Goal: Task Accomplishment & Management: Complete application form

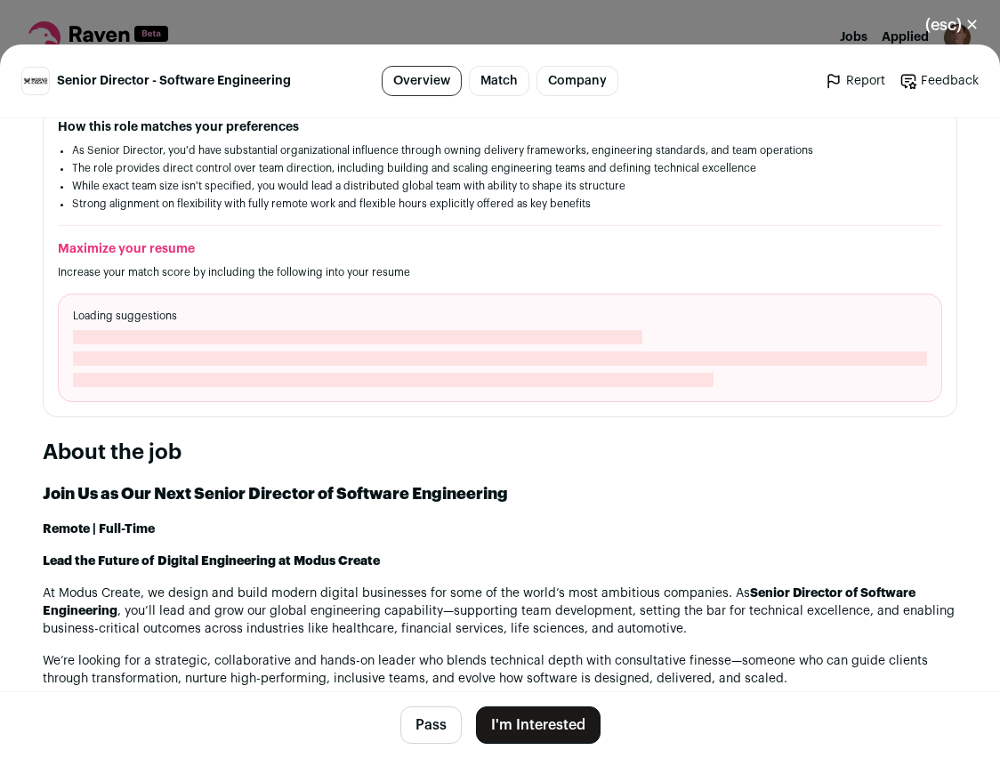
scroll to position [726, 0]
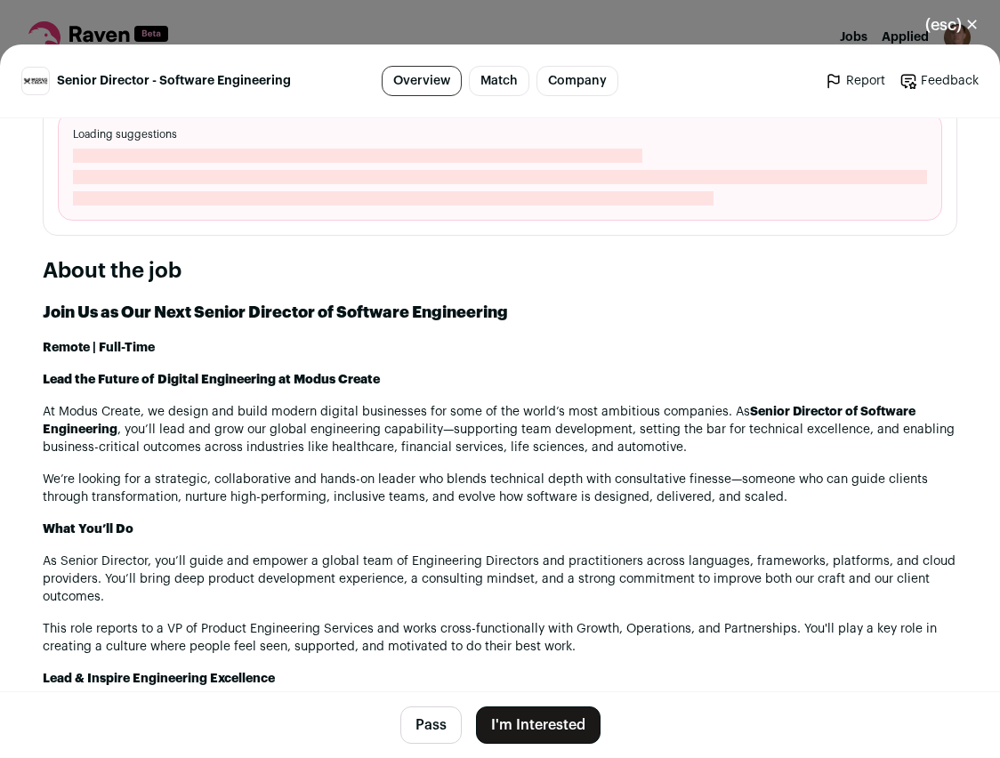
click at [554, 722] on button "I'm Interested" at bounding box center [538, 725] width 125 height 37
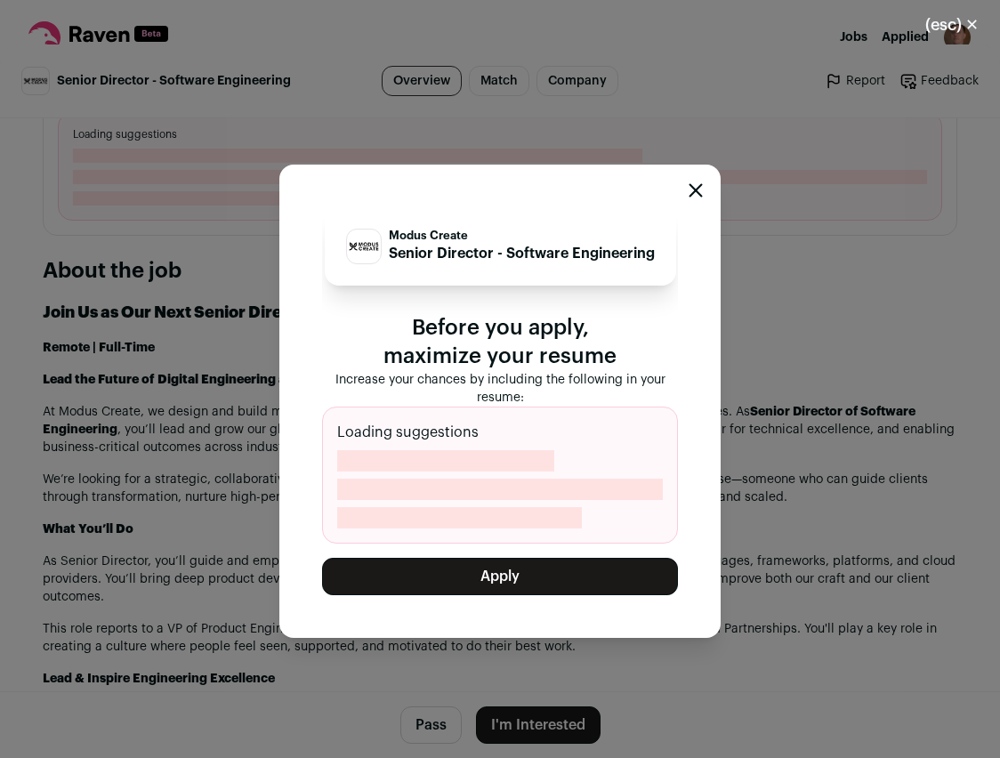
click at [472, 576] on button "Apply" at bounding box center [500, 576] width 356 height 37
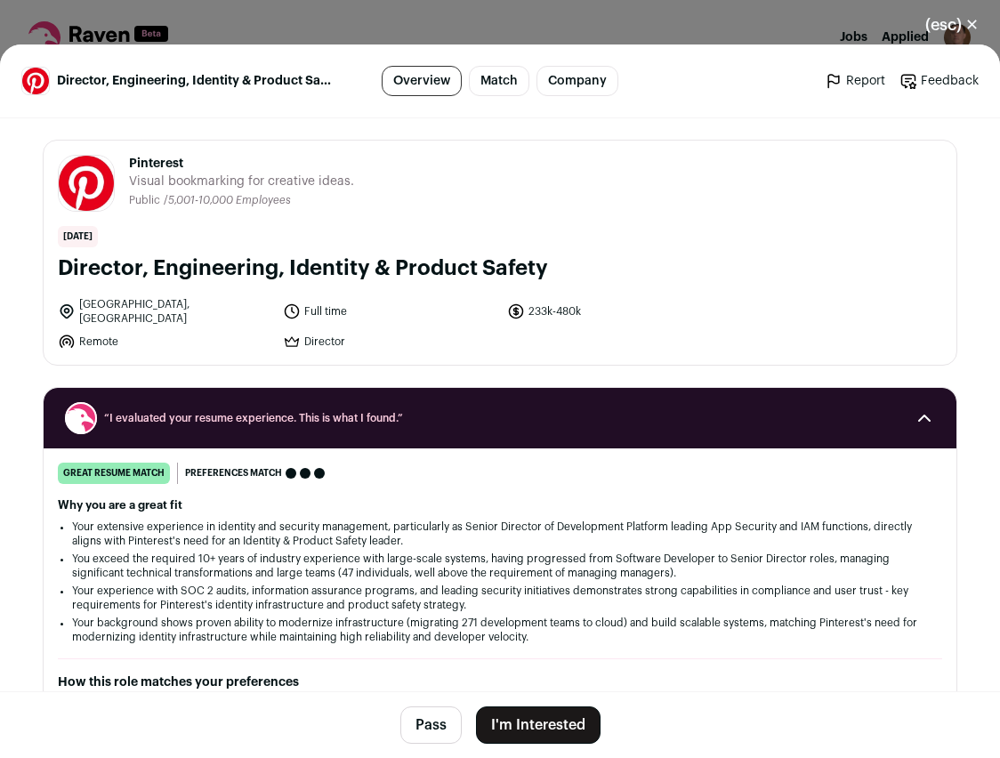
click at [539, 717] on button "I'm Interested" at bounding box center [538, 725] width 125 height 37
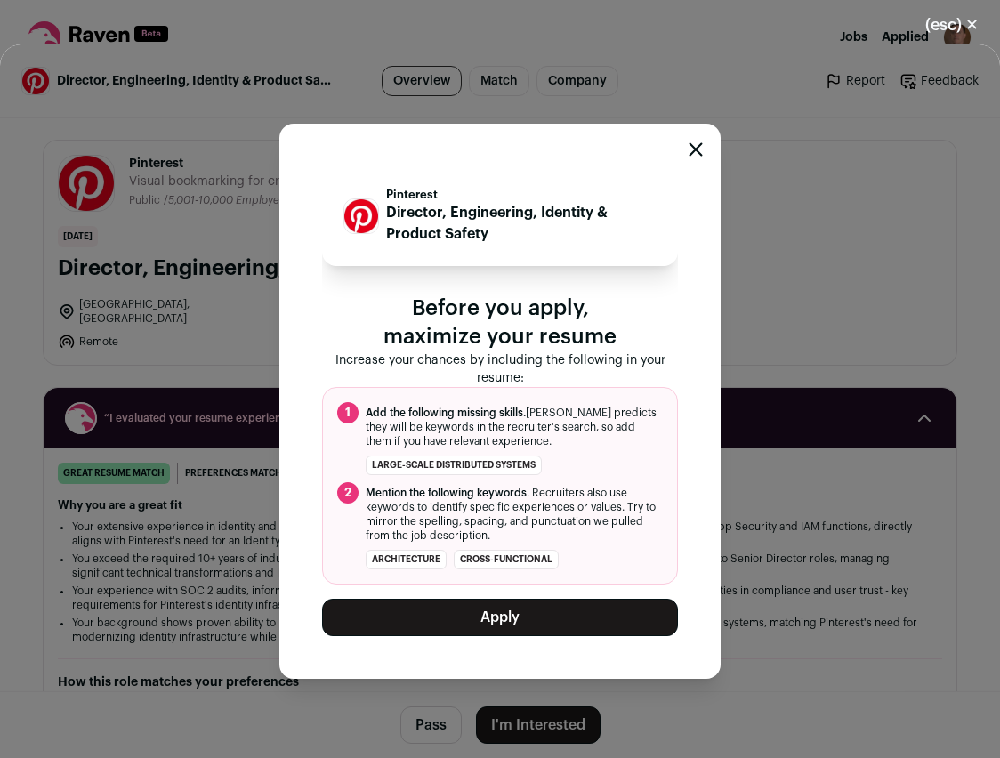
click at [461, 610] on button "Apply" at bounding box center [500, 617] width 356 height 37
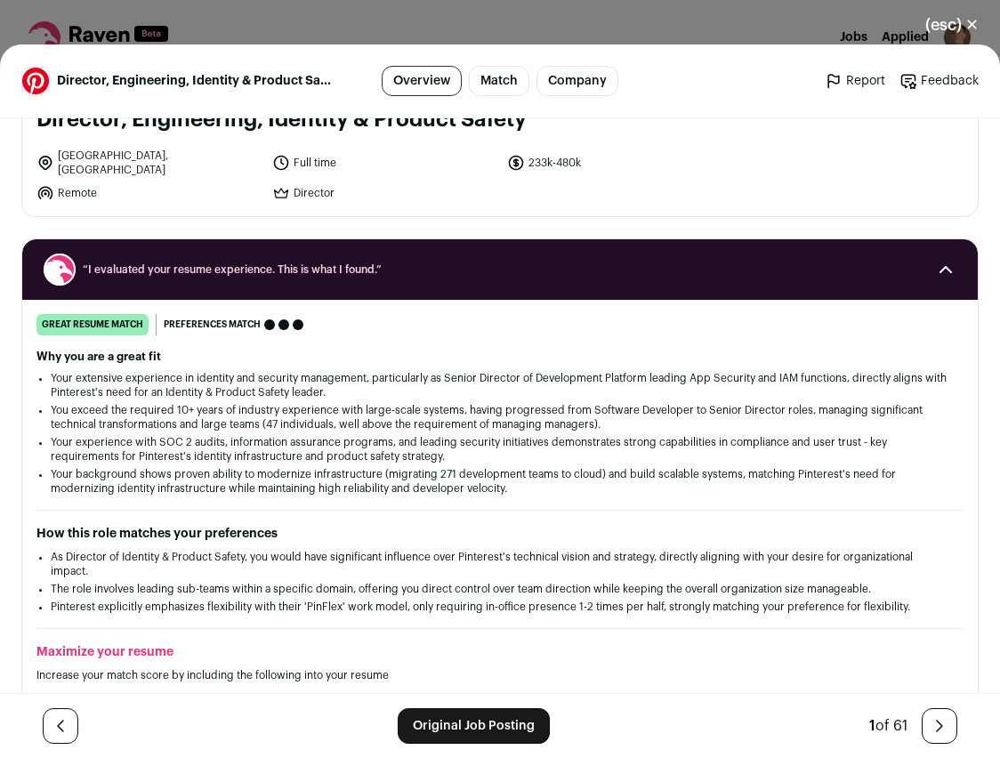
scroll to position [182, 0]
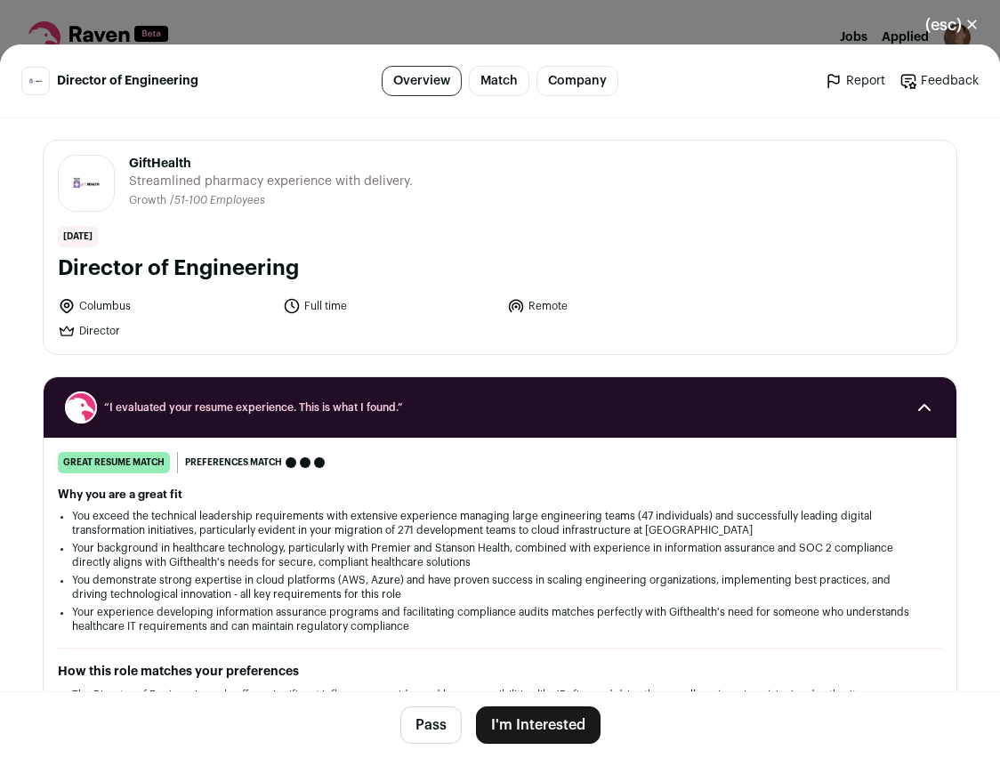
click at [518, 723] on button "I'm Interested" at bounding box center [538, 725] width 125 height 37
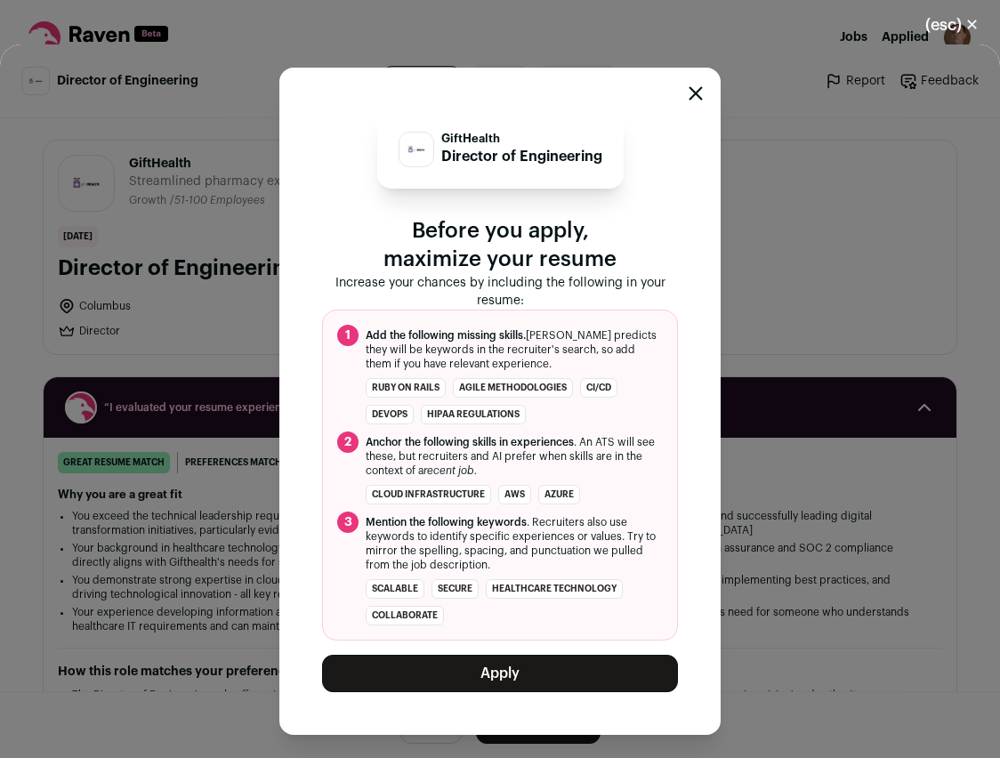
click at [465, 679] on button "Apply" at bounding box center [500, 673] width 356 height 37
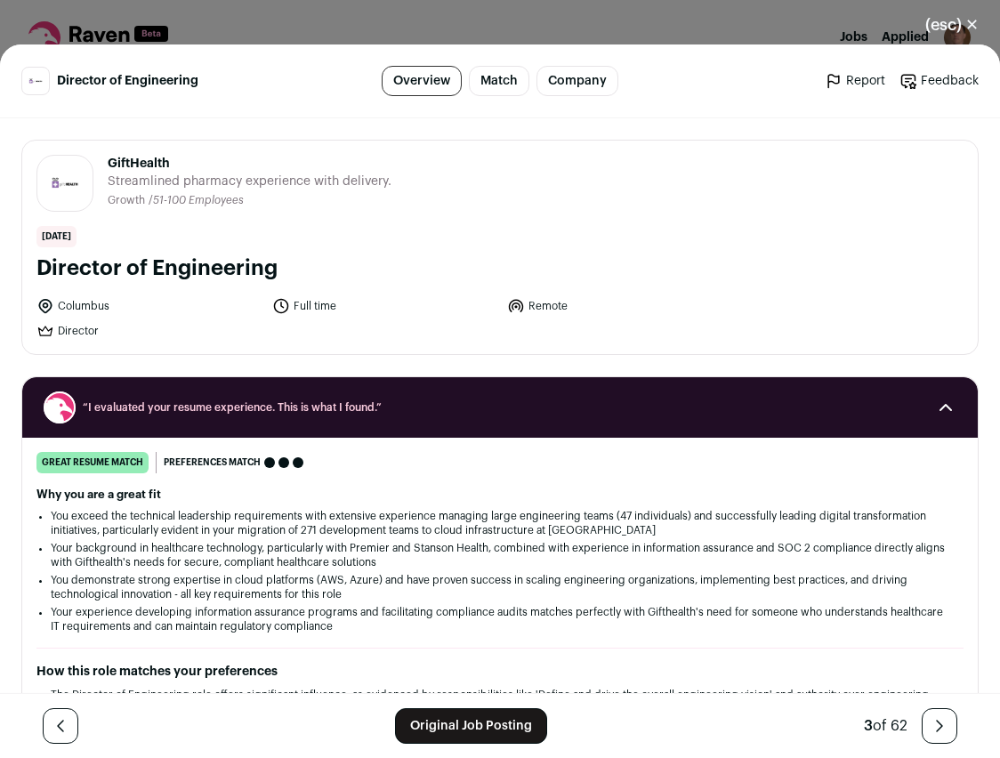
scroll to position [182, 0]
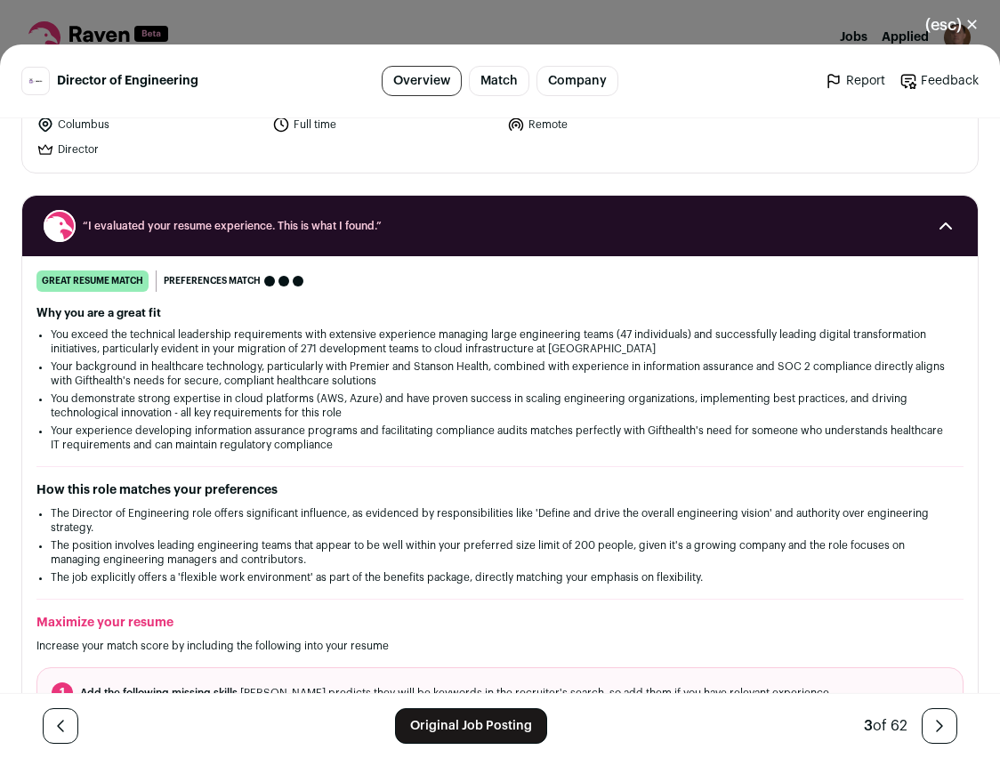
click at [962, 20] on button "(esc) ✕" at bounding box center [952, 24] width 96 height 39
